Goal: Information Seeking & Learning: Check status

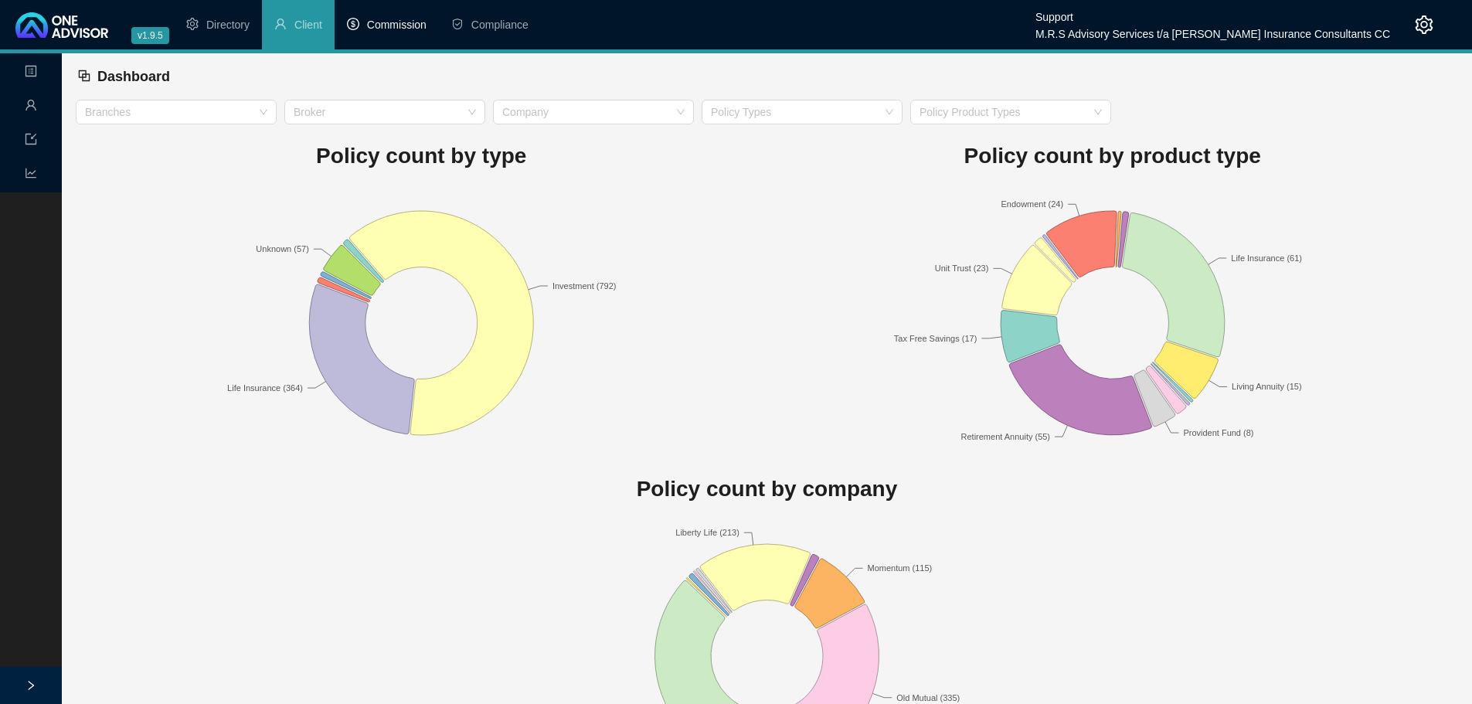
click at [387, 24] on span "Commission" at bounding box center [396, 25] width 59 height 12
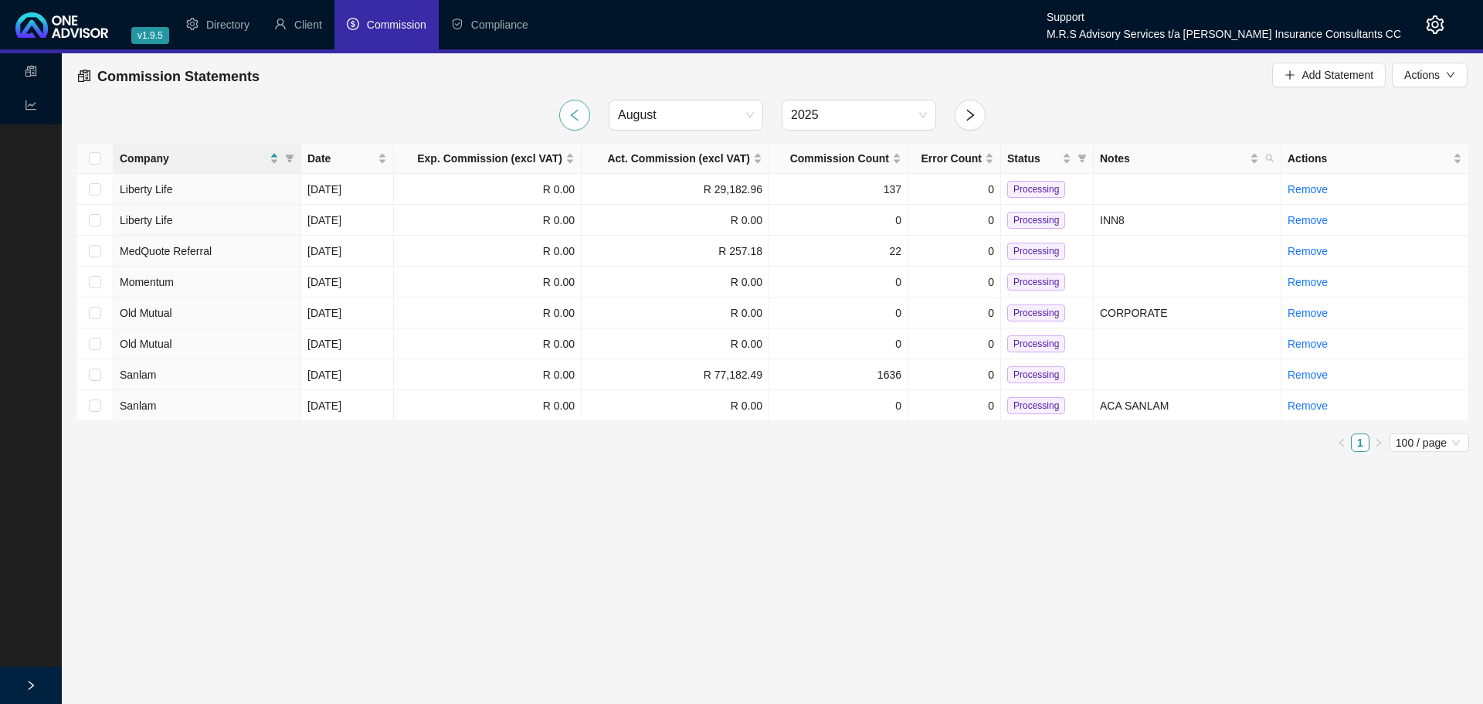
click at [571, 110] on icon "left" at bounding box center [575, 115] width 14 height 14
click at [973, 113] on icon "right" at bounding box center [970, 115] width 14 height 14
click at [22, 681] on div at bounding box center [31, 685] width 62 height 37
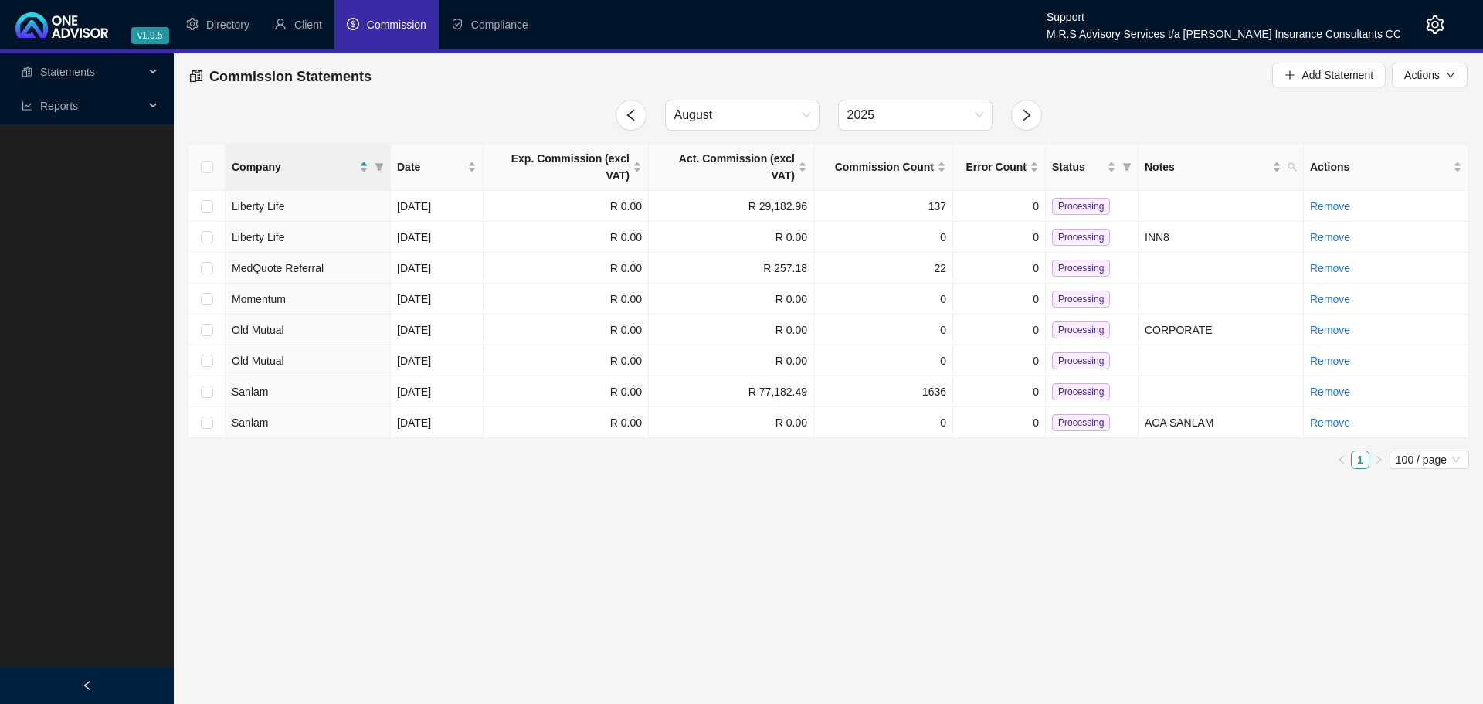
click at [138, 70] on span "Statements" at bounding box center [83, 71] width 123 height 31
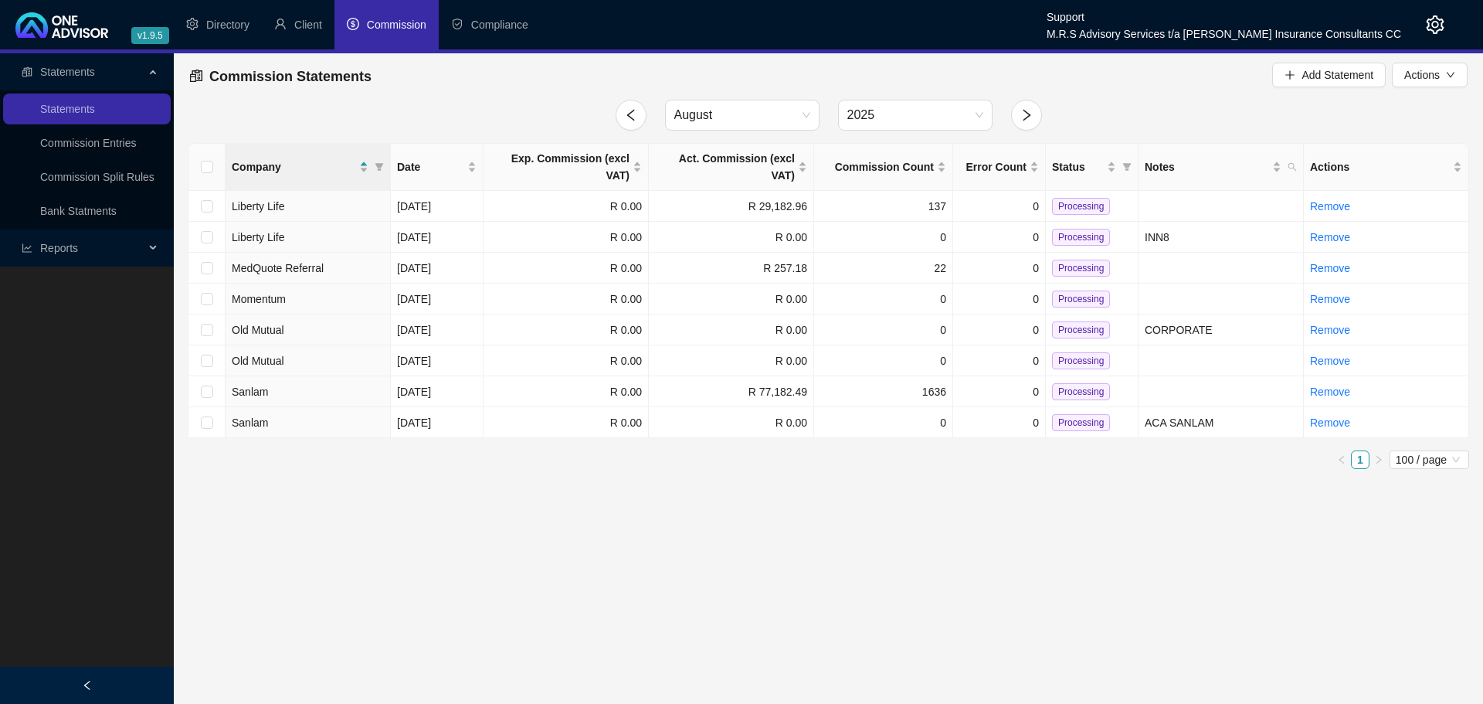
click at [89, 242] on span "Reports" at bounding box center [83, 248] width 123 height 31
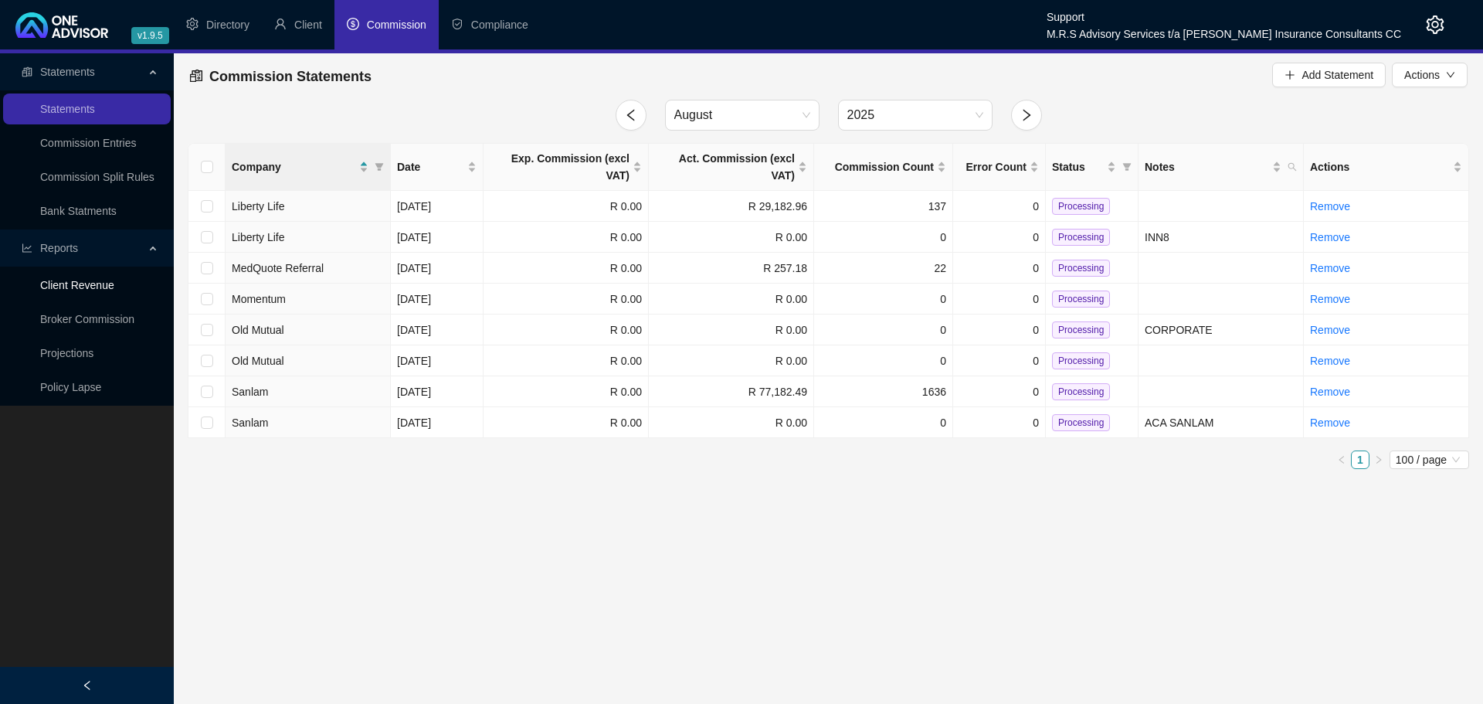
click at [97, 281] on link "Client Revenue" at bounding box center [77, 285] width 74 height 12
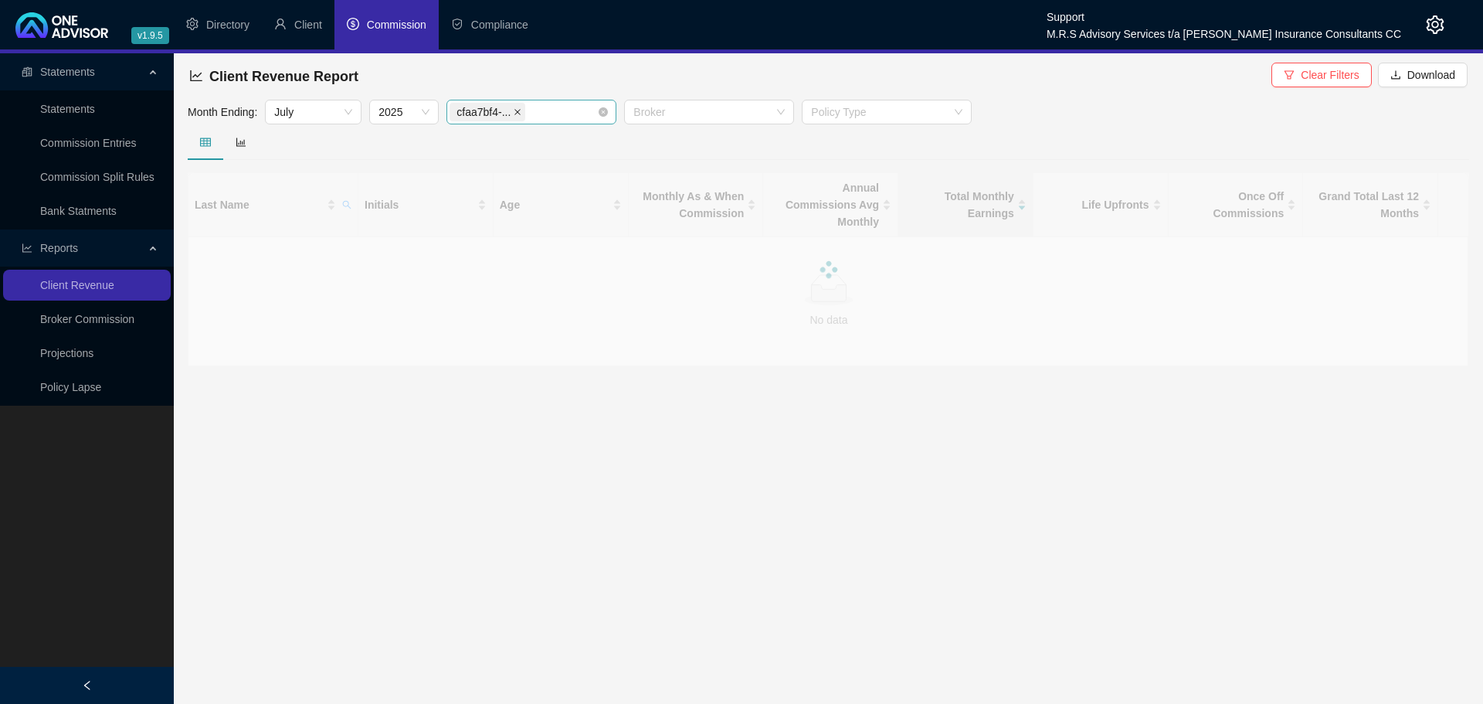
click at [518, 110] on icon "close" at bounding box center [518, 112] width 6 height 6
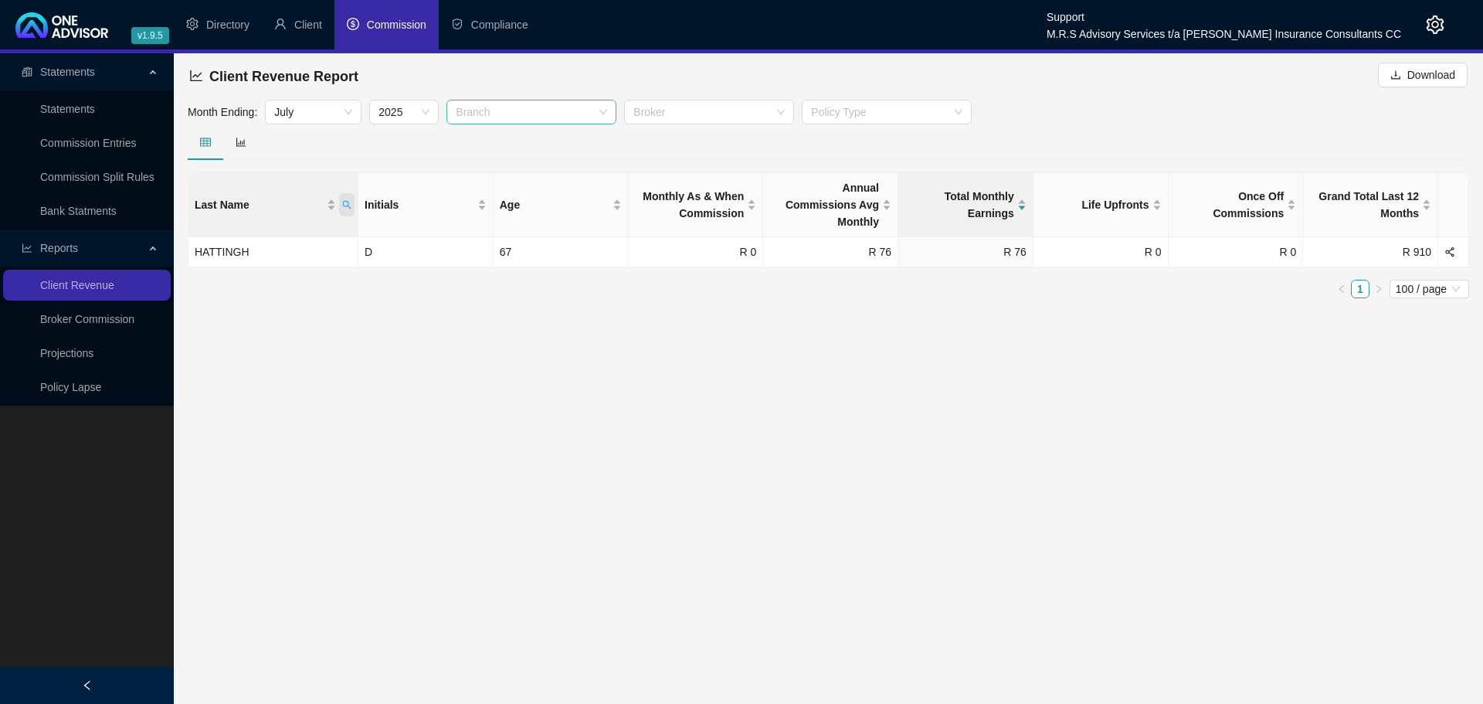
click at [348, 200] on icon "search" at bounding box center [346, 204] width 9 height 9
click at [305, 258] on span "Reset" at bounding box center [314, 257] width 29 height 17
click at [248, 260] on span "Search" at bounding box center [246, 257] width 34 height 17
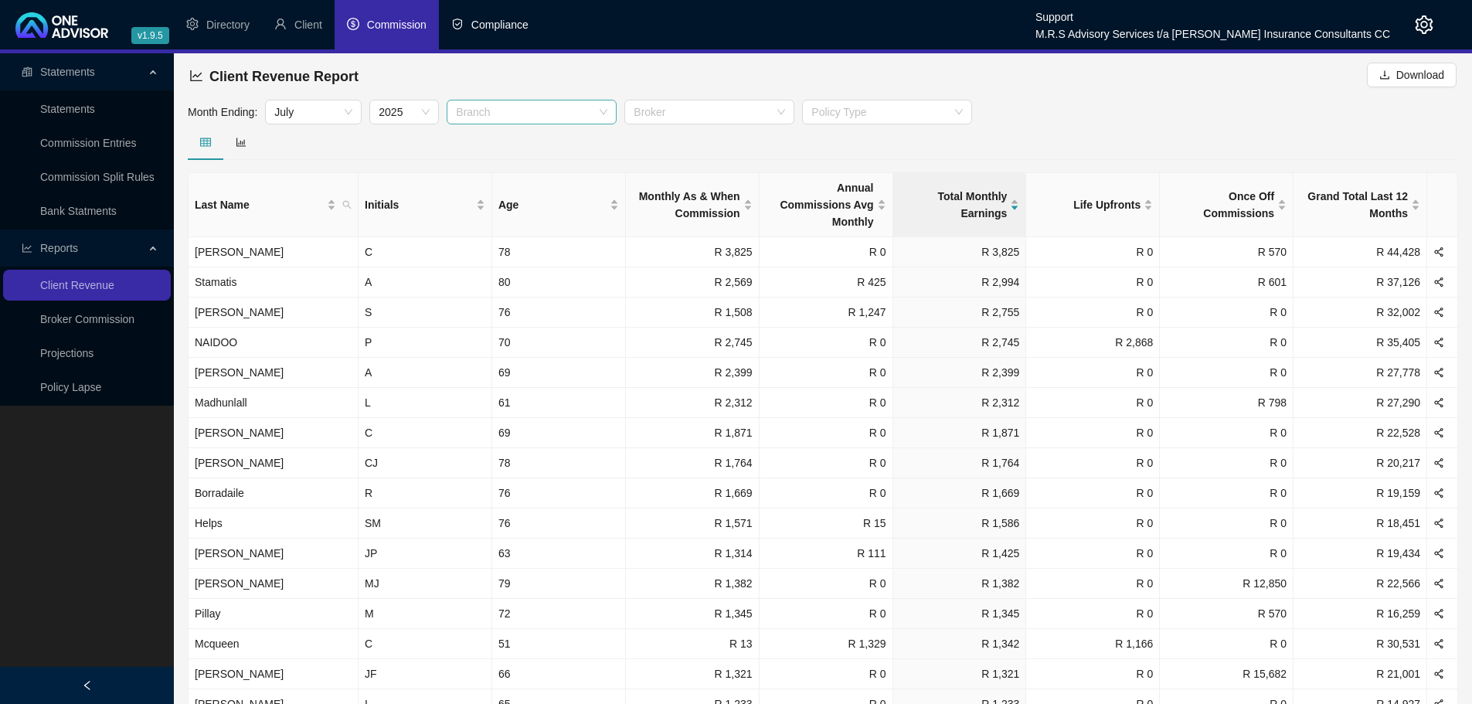
click at [490, 22] on span "Compliance" at bounding box center [499, 25] width 57 height 12
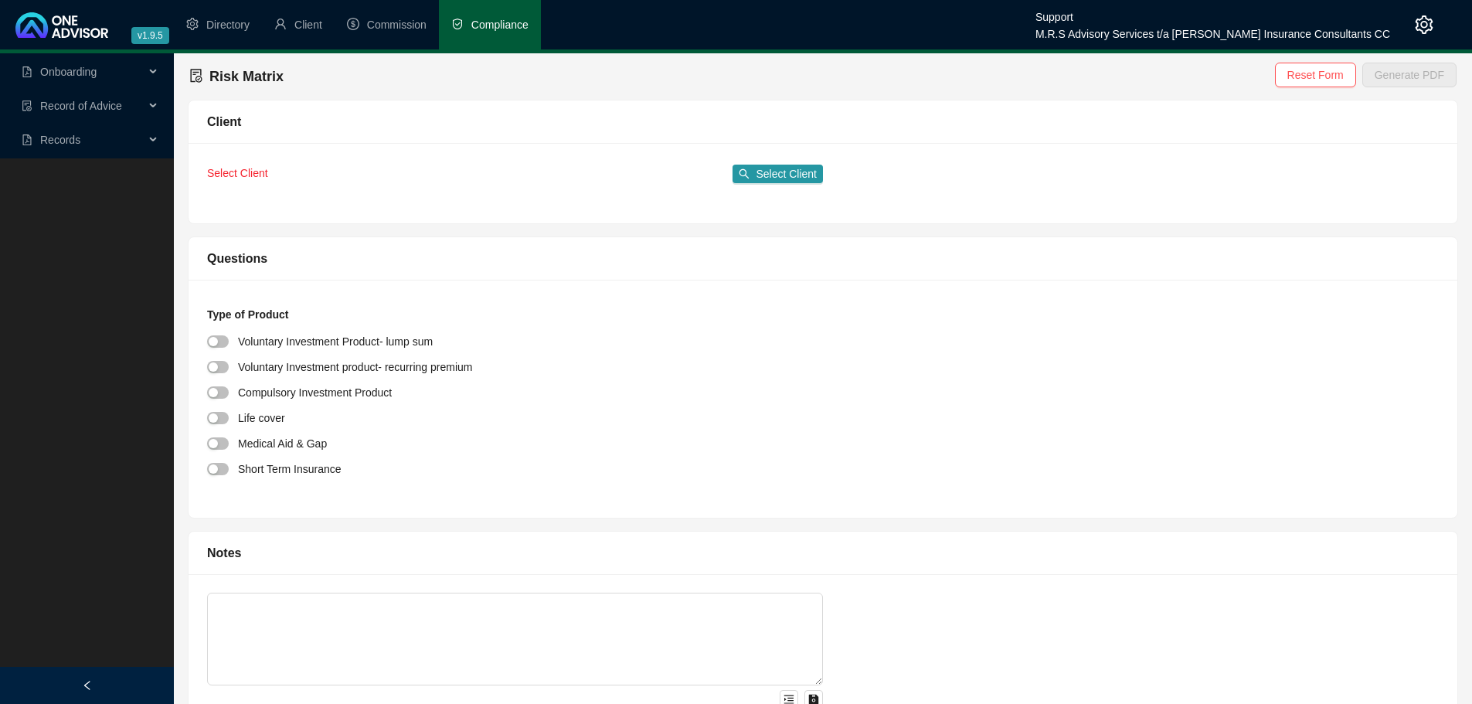
click at [120, 136] on span "Records" at bounding box center [83, 139] width 123 height 31
click at [64, 174] on link "Records" at bounding box center [60, 177] width 40 height 12
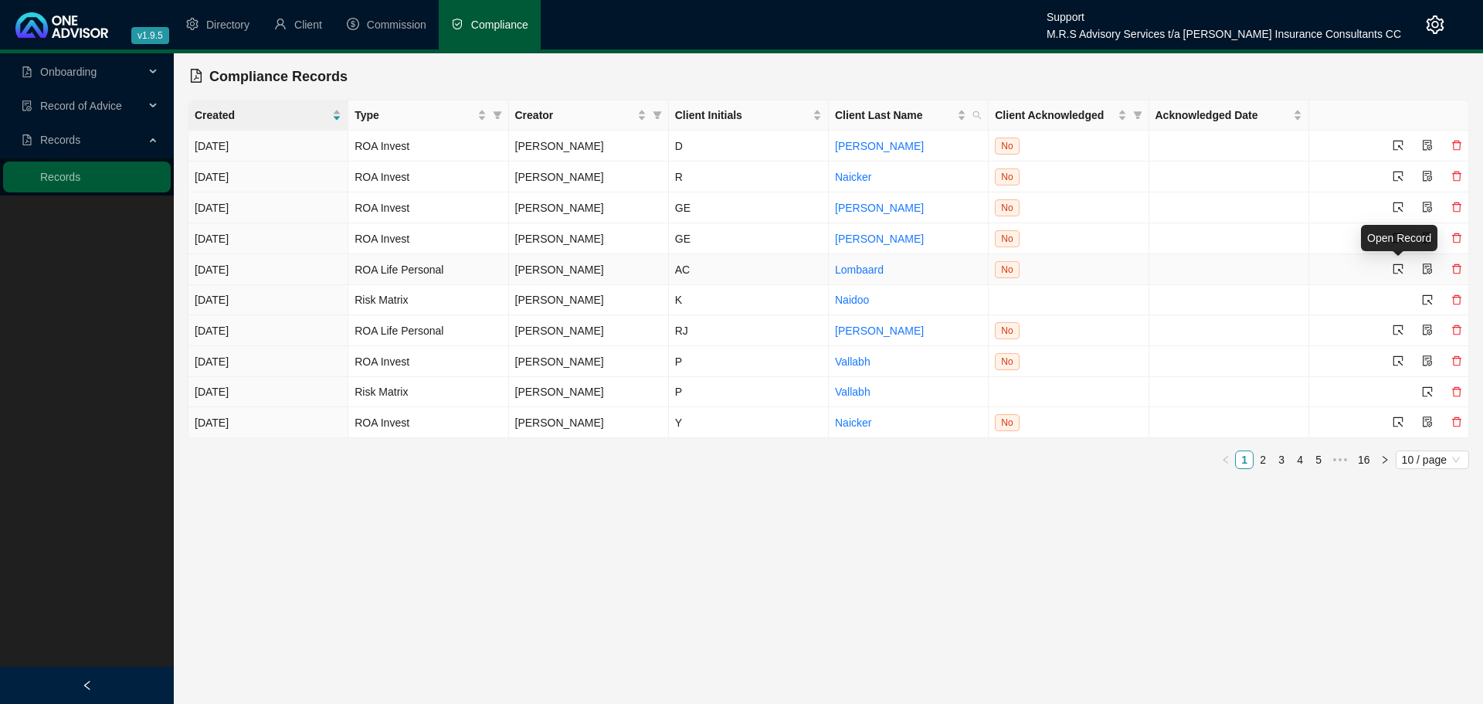
click at [1397, 263] on icon "select" at bounding box center [1398, 268] width 11 height 11
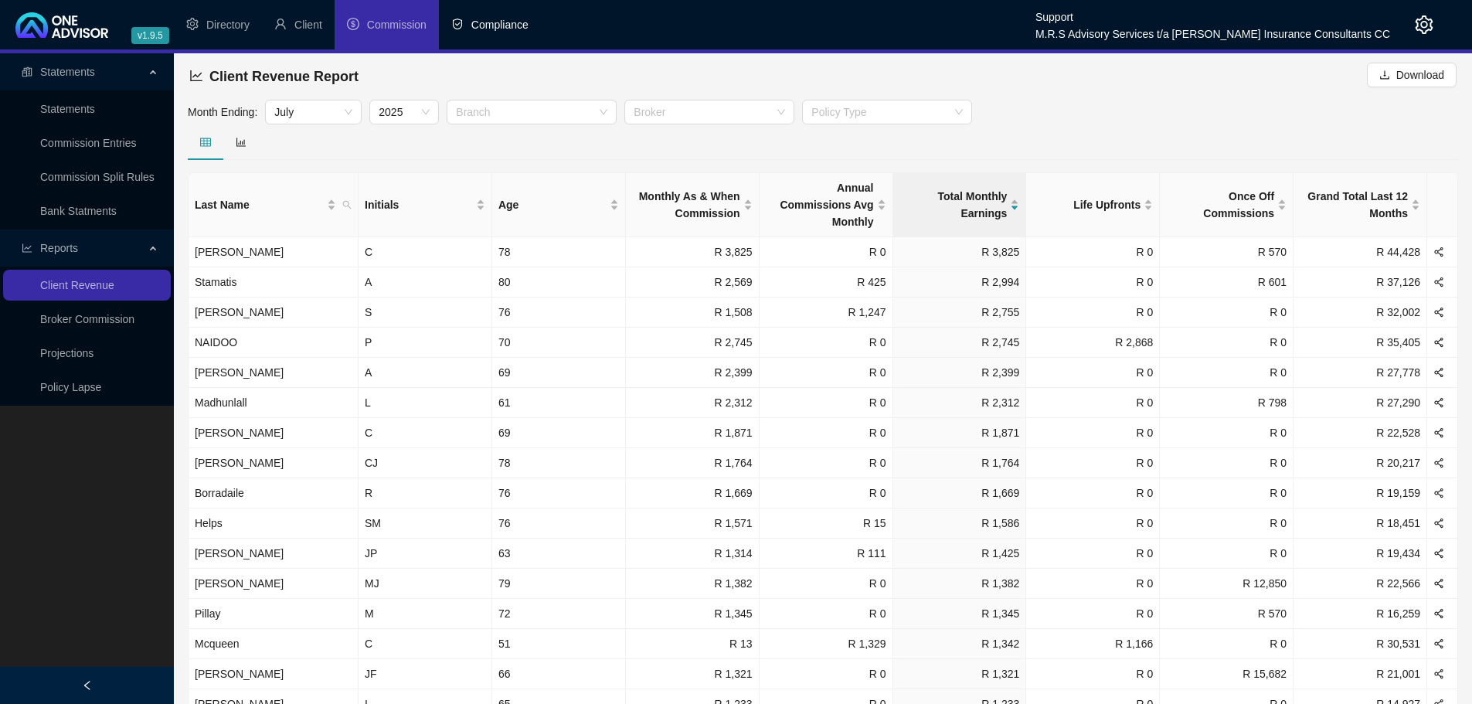
click at [494, 20] on span "Compliance" at bounding box center [499, 25] width 57 height 12
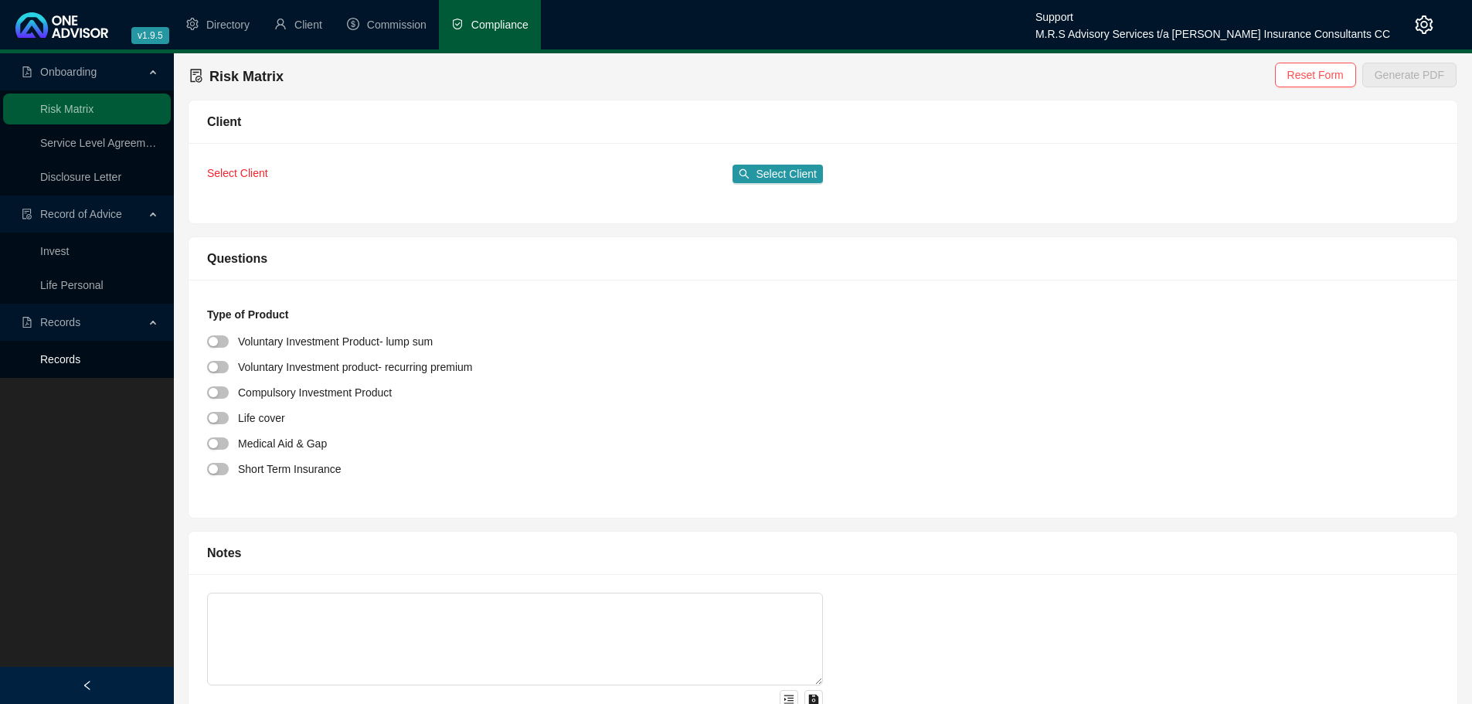
click at [60, 355] on link "Records" at bounding box center [60, 359] width 40 height 12
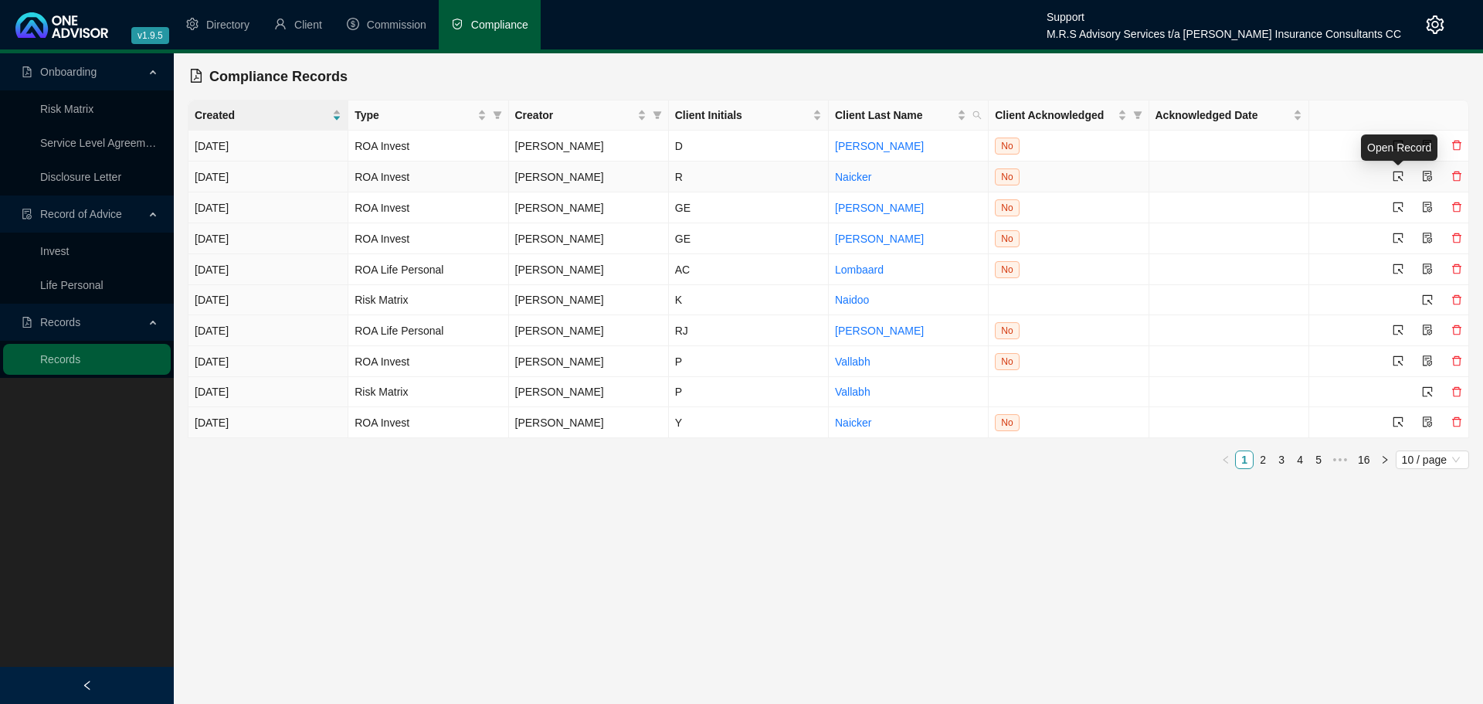
click at [1398, 175] on icon "select" at bounding box center [1398, 176] width 11 height 11
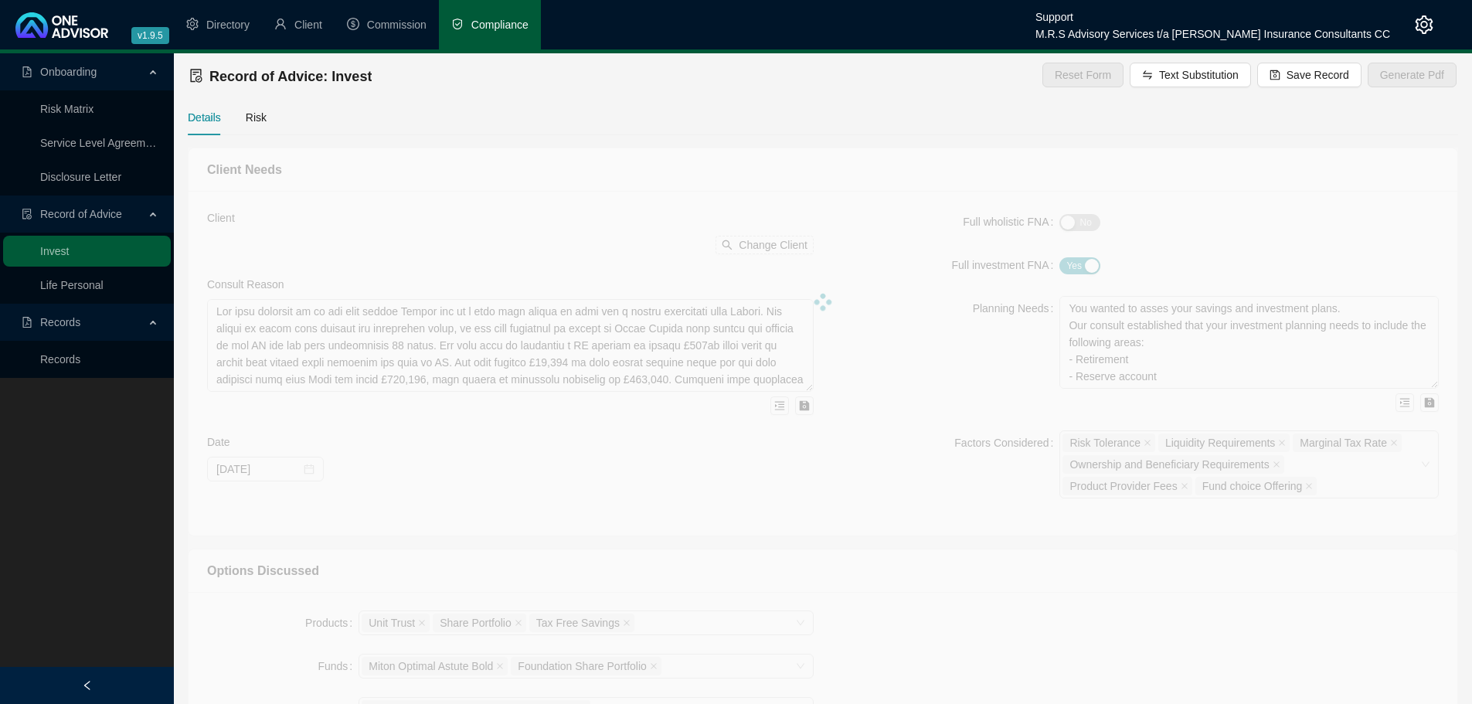
type textarea "Lowering her Estate cost and leaving a legacy for her grandchild Kahil. Tax sav…"
type textarea "Lowering her Estate cost and leaving a legacy for her grandchild Kahil and Tax …"
type textarea "R100 000.00 Sanlam Wealth Edge"
type textarea "R1 500 000.00 Sanlam Wealth Edge - Tax saving"
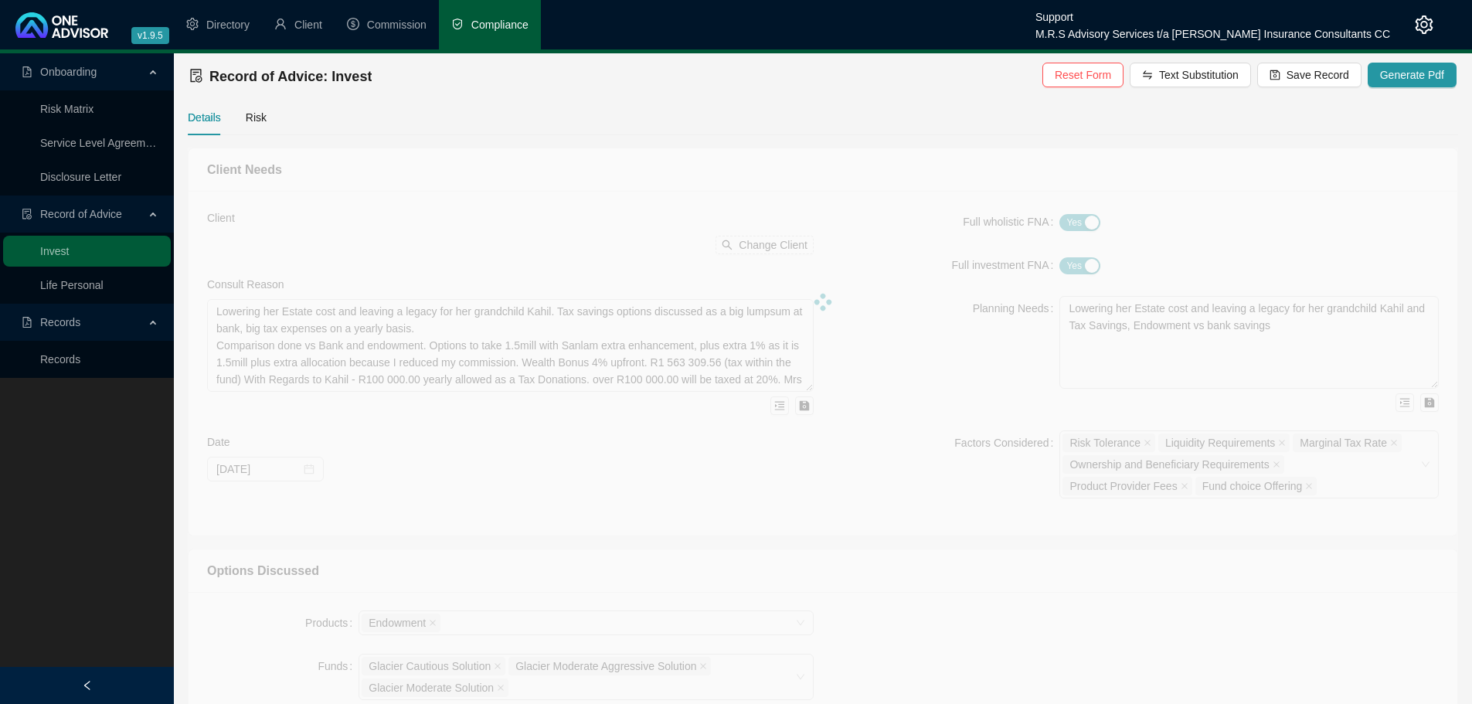
type input "[DATE]"
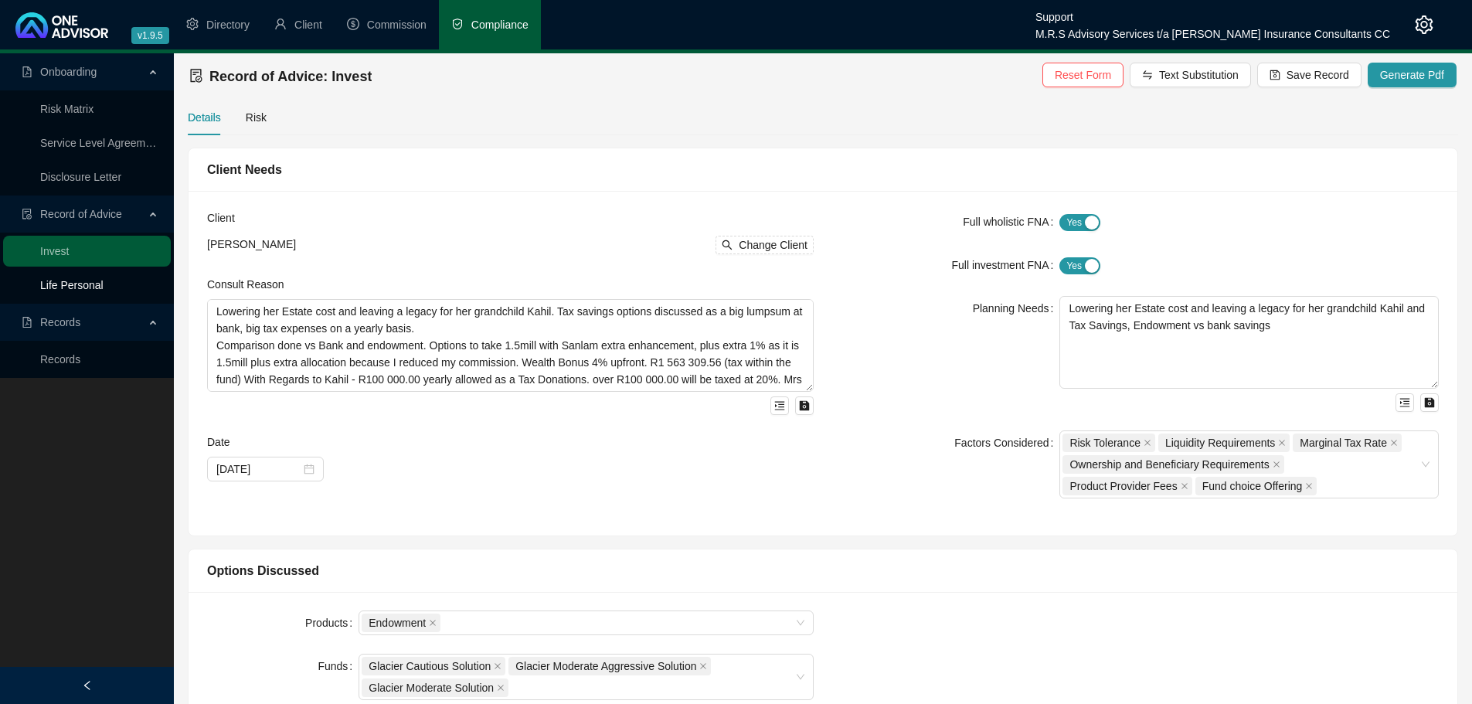
click at [53, 279] on link "Life Personal" at bounding box center [71, 285] width 63 height 12
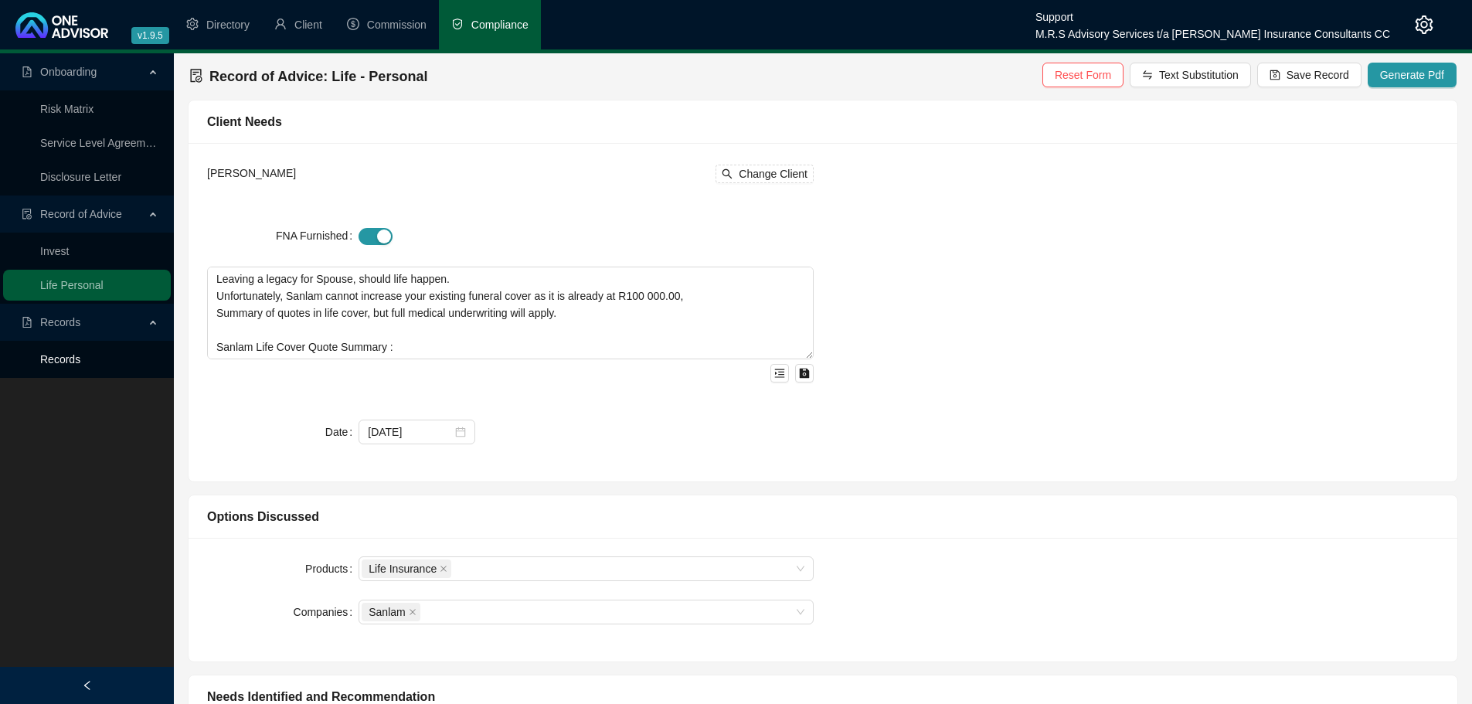
click at [63, 357] on link "Records" at bounding box center [60, 359] width 40 height 12
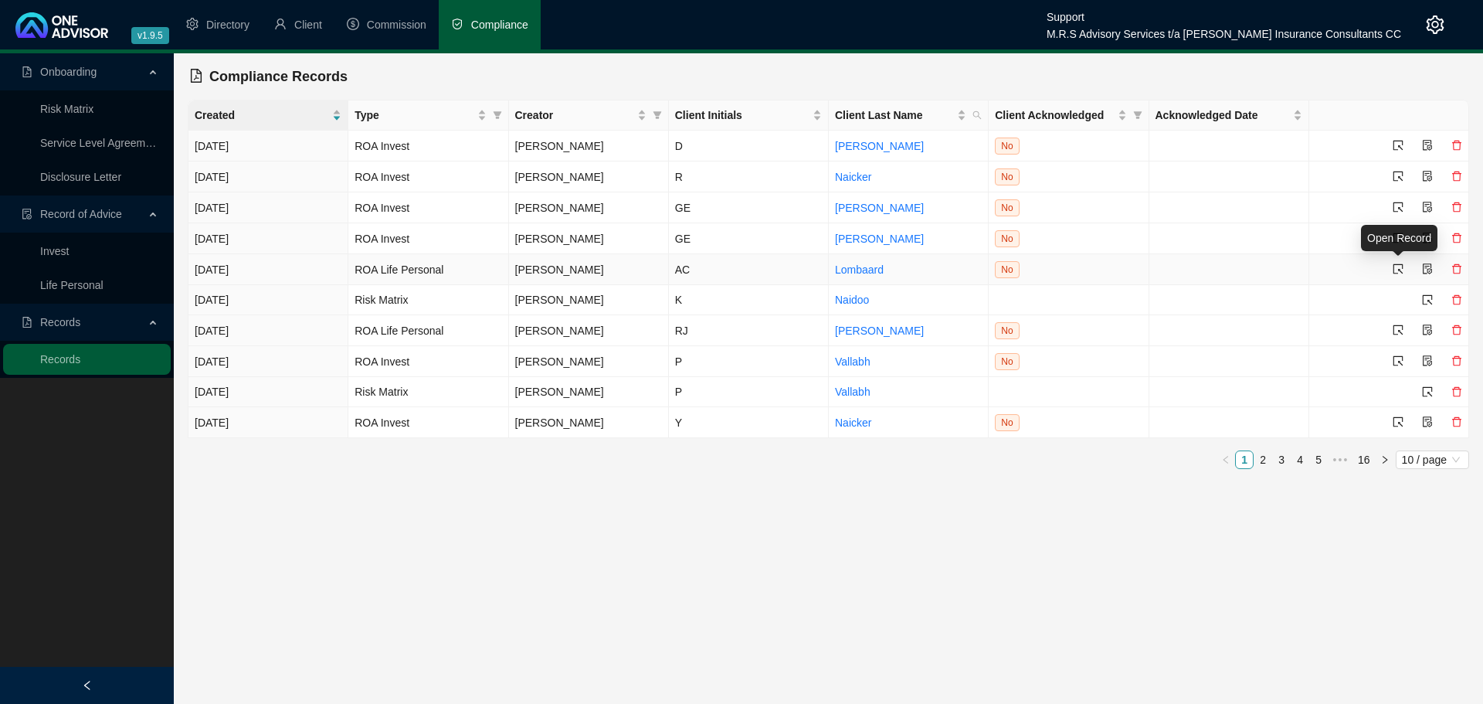
click at [1401, 264] on icon "select" at bounding box center [1398, 268] width 11 height 11
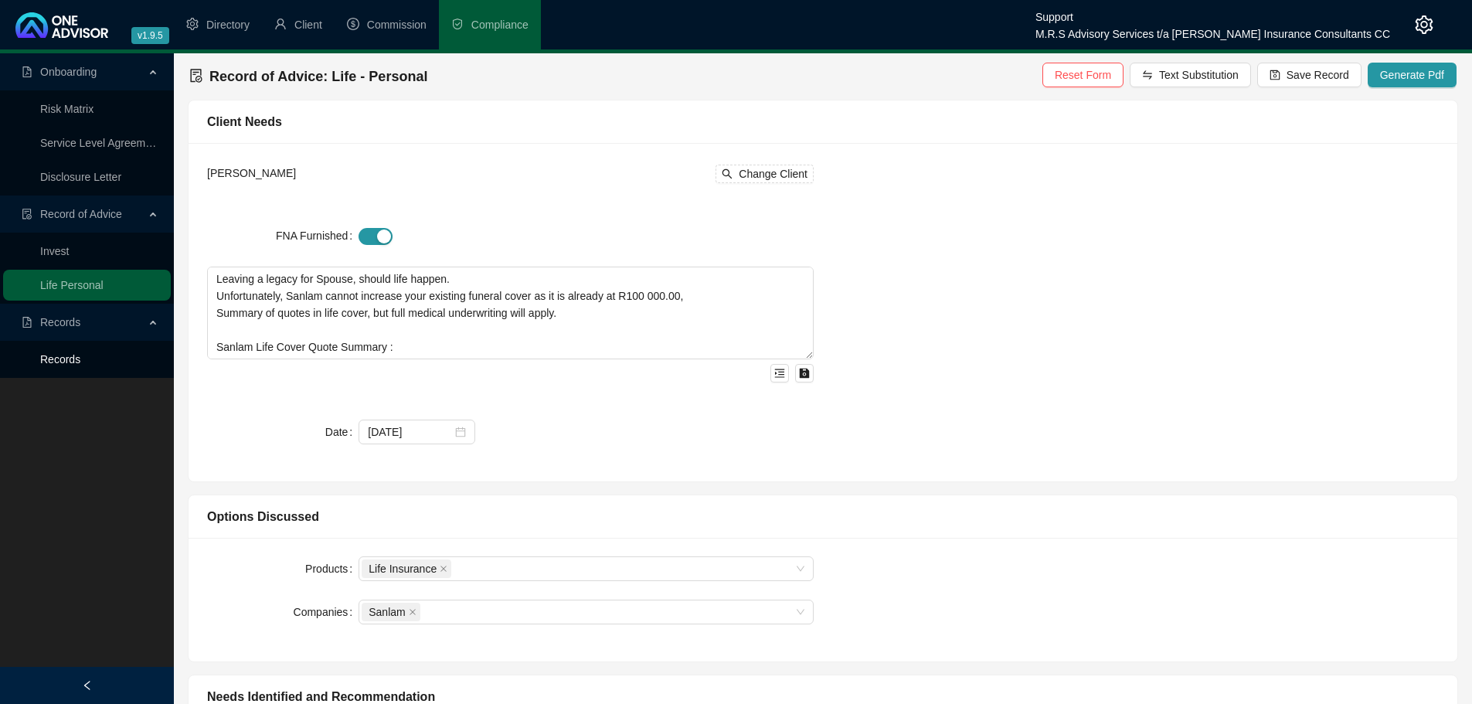
click at [71, 365] on link "Records" at bounding box center [60, 359] width 40 height 12
